Goal: Check status

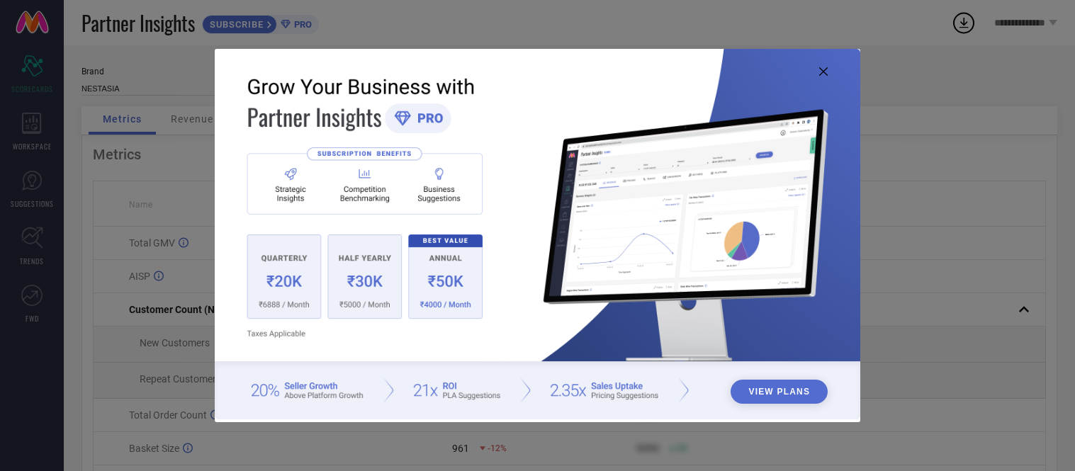
click at [824, 72] on icon at bounding box center [823, 71] width 9 height 9
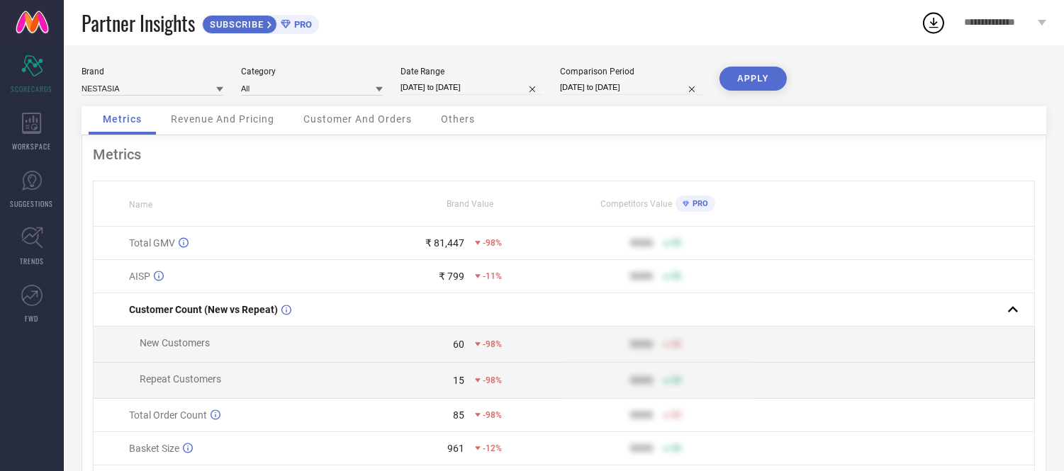
click at [472, 81] on input "[DATE] to [DATE]" at bounding box center [471, 87] width 142 height 15
select select "8"
select select "2025"
select select "9"
select select "2025"
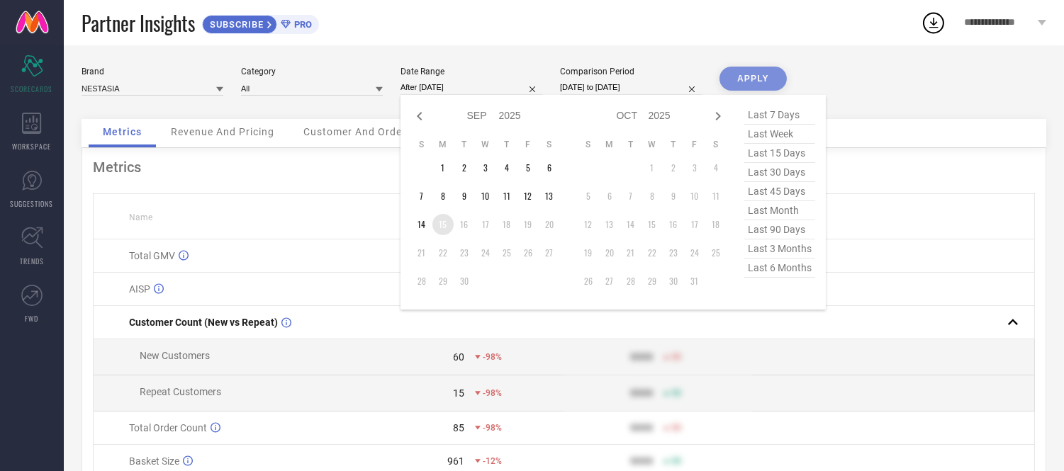
click at [439, 227] on td "15" at bounding box center [442, 224] width 21 height 21
type input "[DATE] to [DATE]"
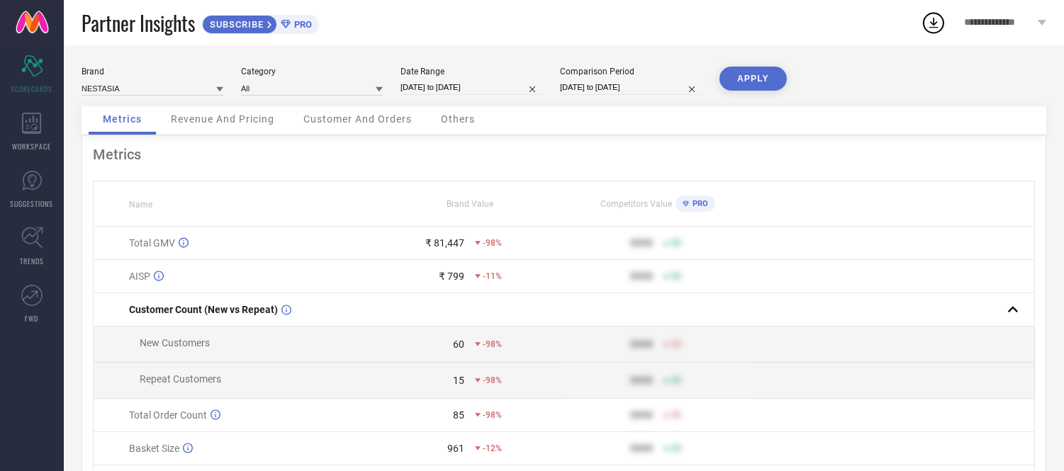
click at [733, 84] on button "APPLY" at bounding box center [752, 79] width 67 height 24
click at [461, 130] on div "Others" at bounding box center [458, 120] width 62 height 28
